Goal: Obtain resource: Obtain resource

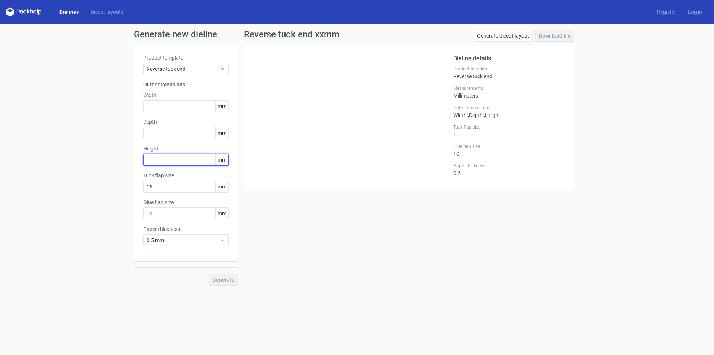
click at [154, 157] on input "text" at bounding box center [186, 160] width 86 height 12
type input "112"
click at [164, 129] on input "text" at bounding box center [186, 133] width 86 height 12
type input "30"
click at [160, 103] on input "text" at bounding box center [186, 106] width 86 height 12
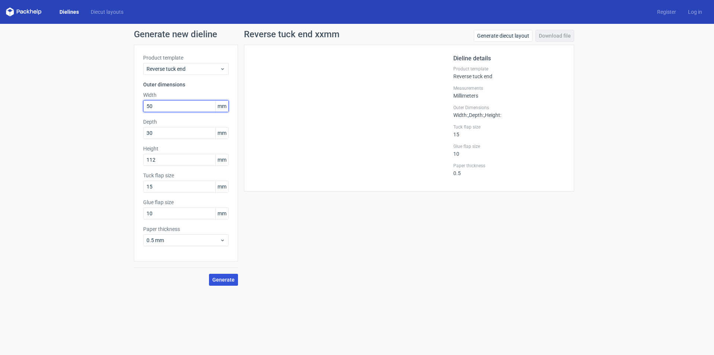
type input "50"
click at [224, 281] on span "Generate" at bounding box center [223, 279] width 22 height 5
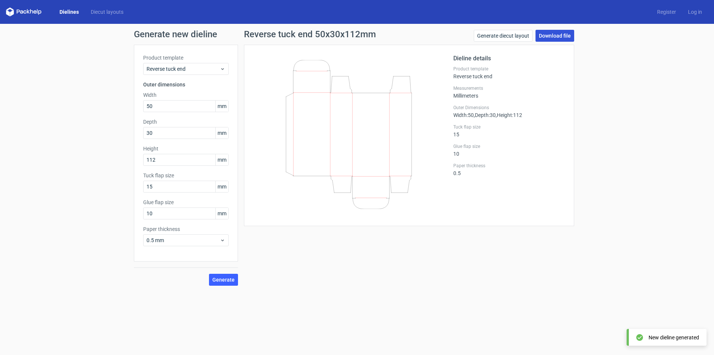
click at [552, 38] on link "Download file" at bounding box center [555, 36] width 39 height 12
